Goal: Information Seeking & Learning: Learn about a topic

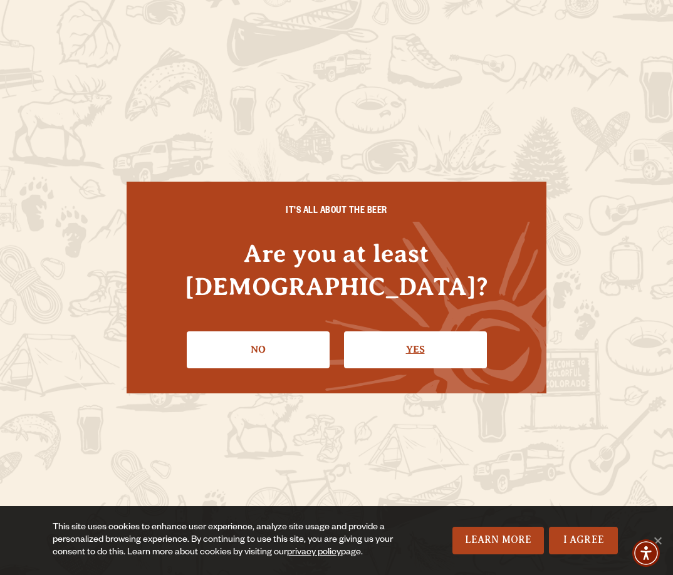
click at [415, 332] on link "Yes" at bounding box center [415, 350] width 143 height 36
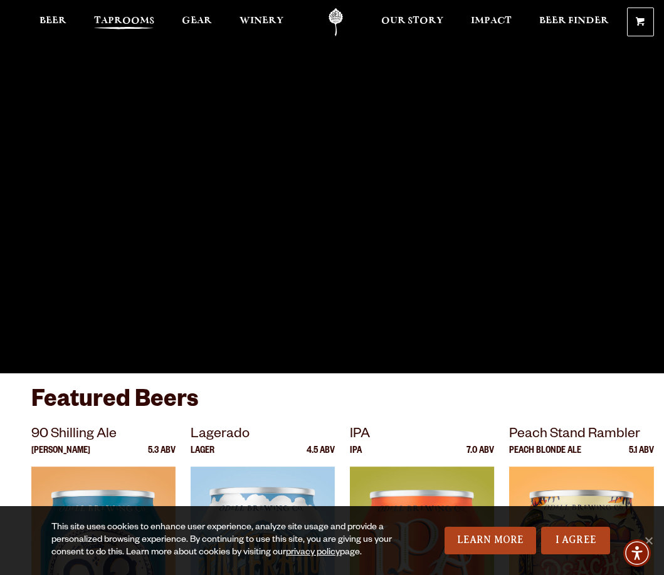
click at [115, 19] on span "Taprooms" at bounding box center [124, 21] width 60 height 10
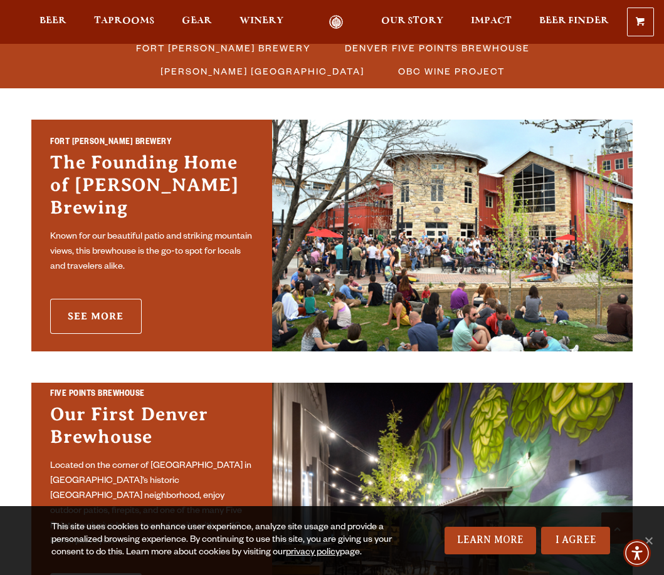
scroll to position [313, 0]
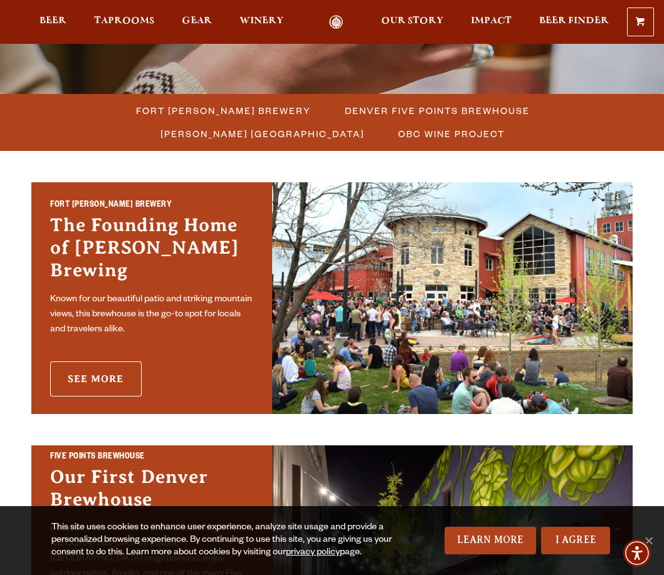
click at [107, 367] on link "See More" at bounding box center [95, 379] width 91 height 35
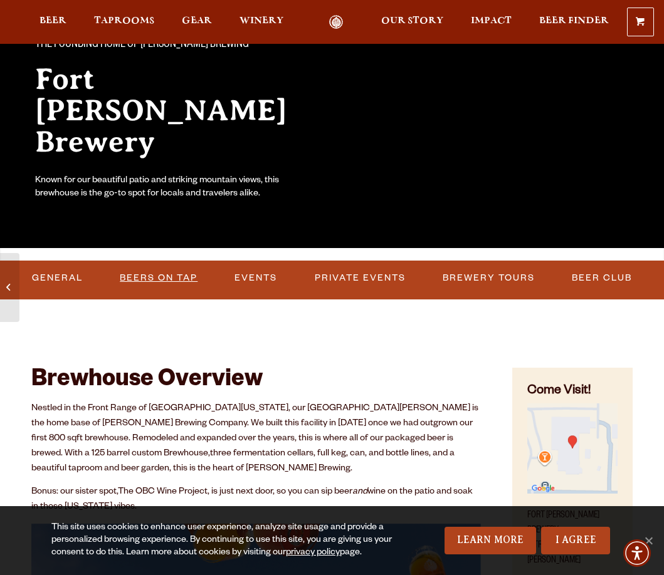
click at [157, 273] on link "Beers on Tap" at bounding box center [159, 278] width 88 height 29
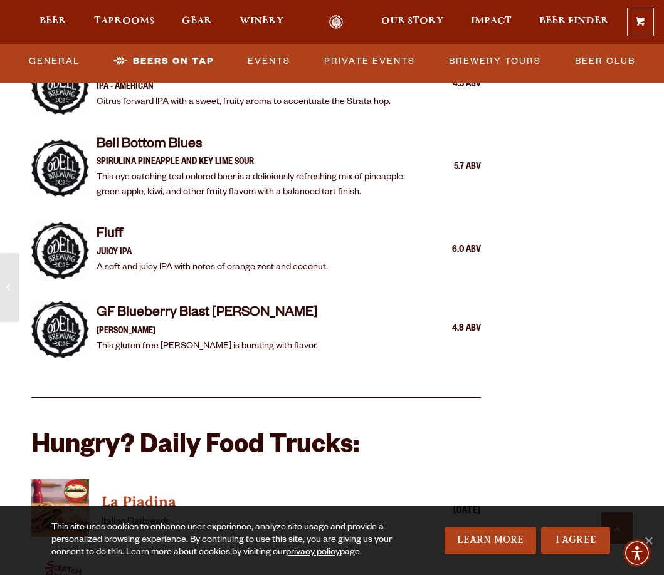
scroll to position [2698, 0]
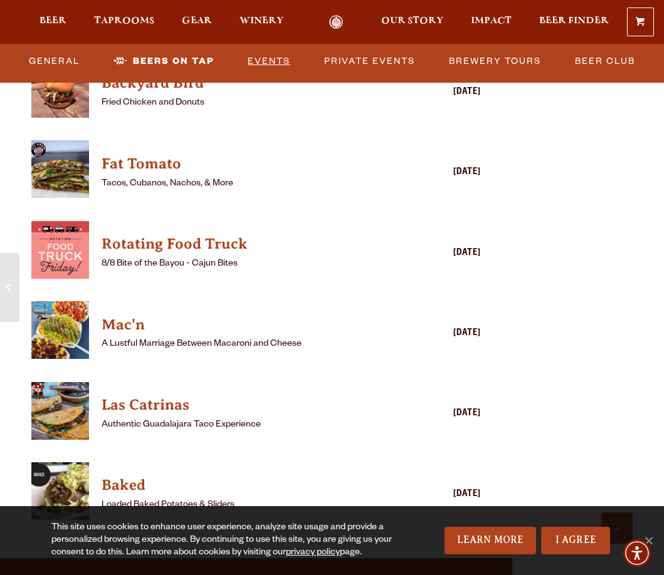
click at [273, 60] on link "Events" at bounding box center [269, 61] width 53 height 29
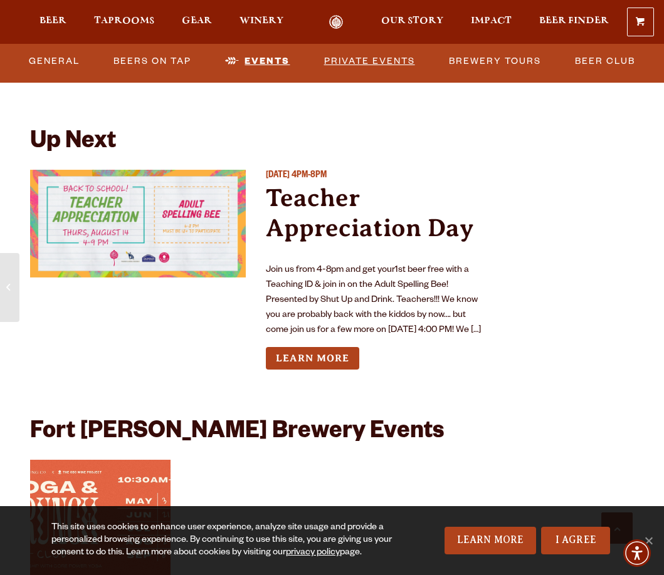
scroll to position [4595, 0]
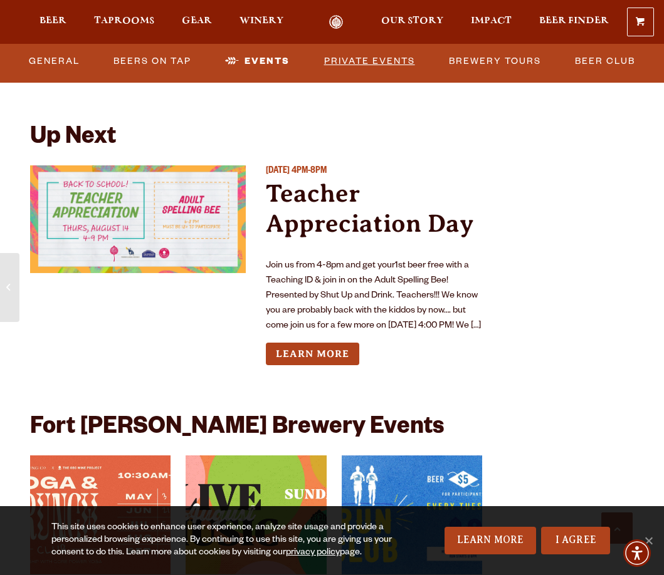
click at [354, 66] on link "Private Events" at bounding box center [369, 61] width 101 height 29
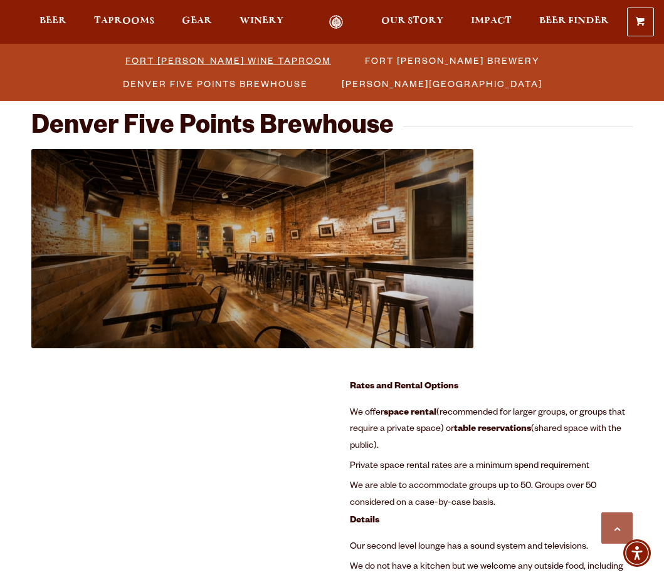
scroll to position [1128, 0]
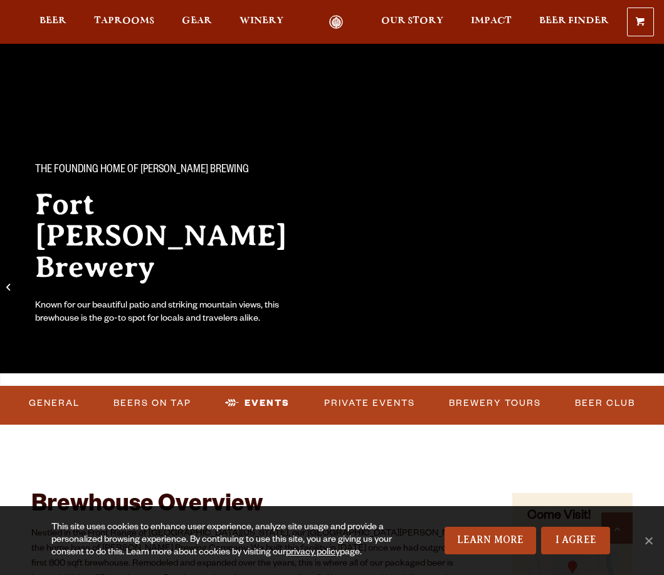
scroll to position [2723, 0]
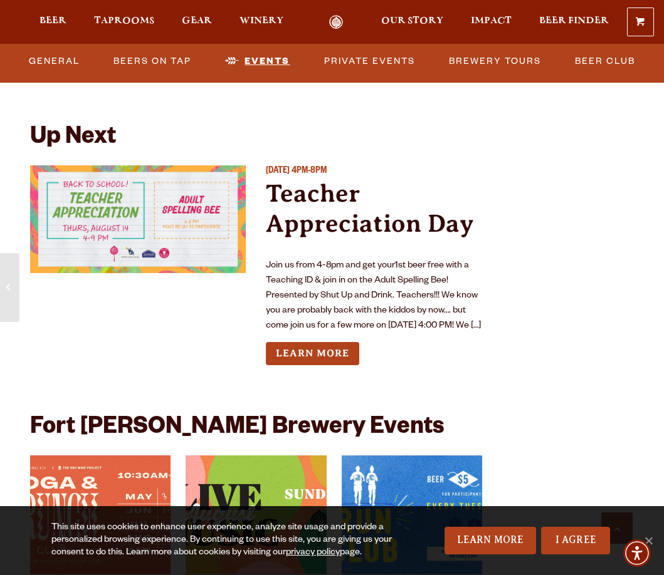
click at [263, 58] on link "Events" at bounding box center [257, 61] width 75 height 29
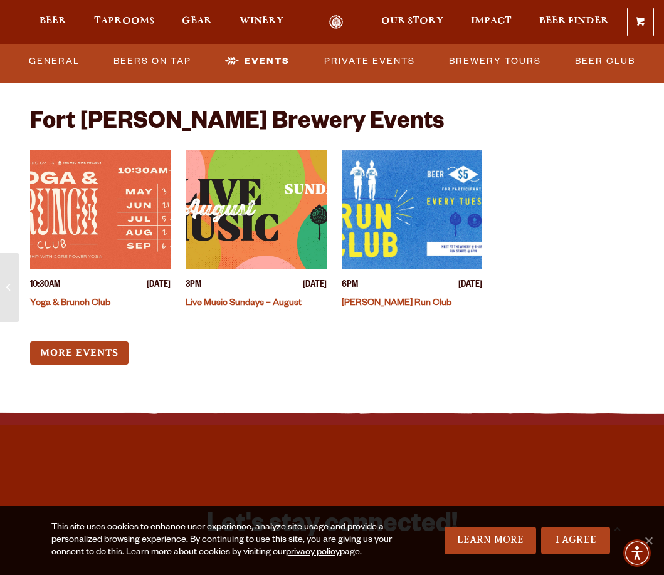
scroll to position [3036, 0]
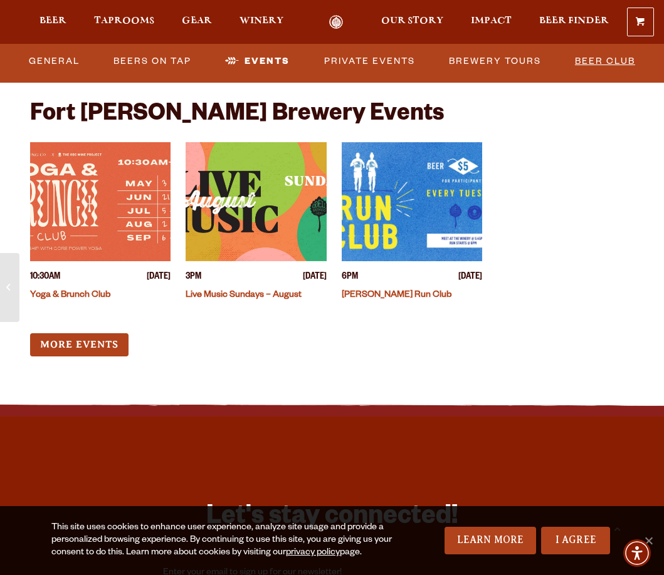
click at [596, 60] on link "Beer Club" at bounding box center [605, 61] width 70 height 29
